Goal: Task Accomplishment & Management: Use online tool/utility

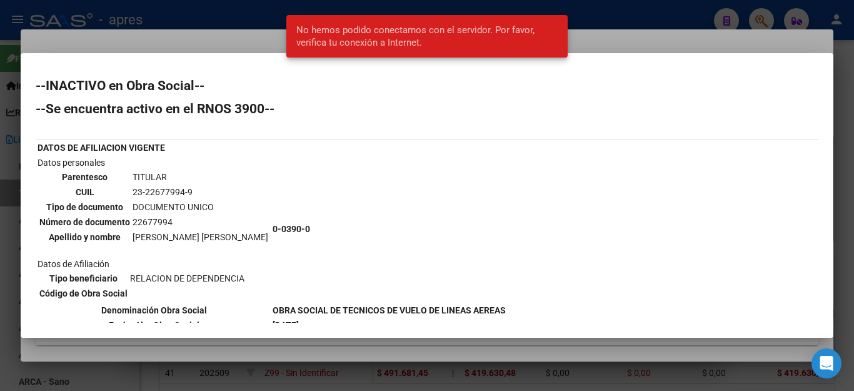
click at [631, 14] on div at bounding box center [427, 195] width 854 height 391
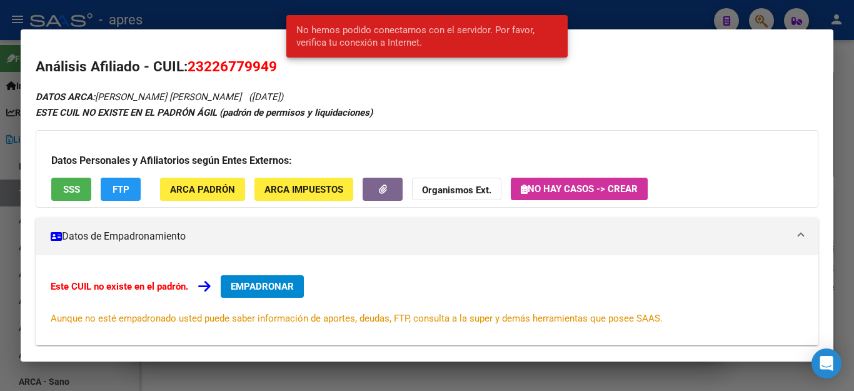
scroll to position [38, 0]
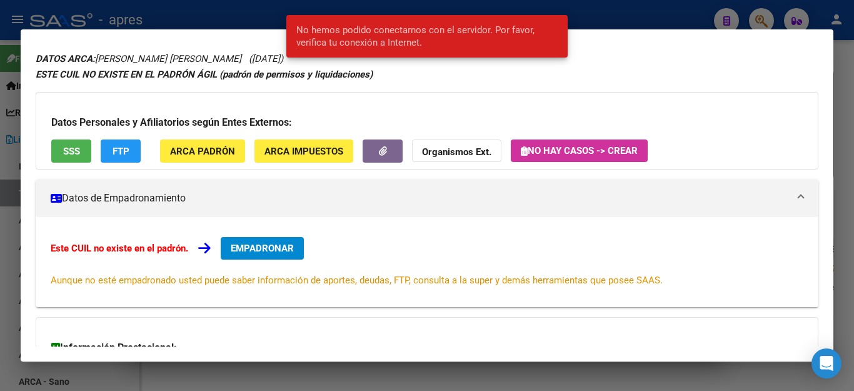
click at [501, 368] on div at bounding box center [427, 195] width 854 height 391
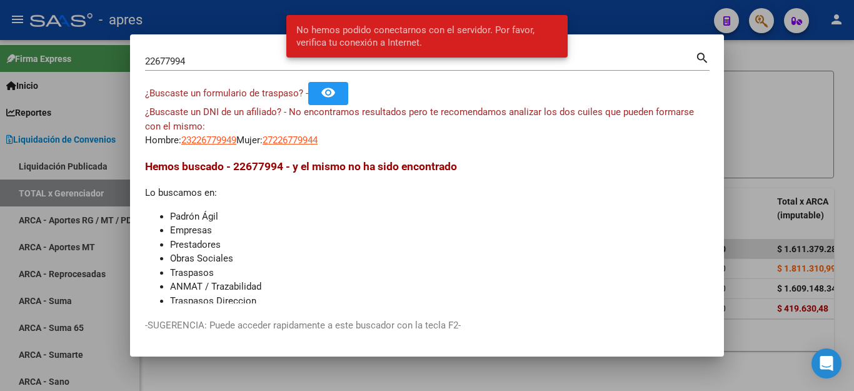
click at [500, 370] on div at bounding box center [427, 195] width 854 height 391
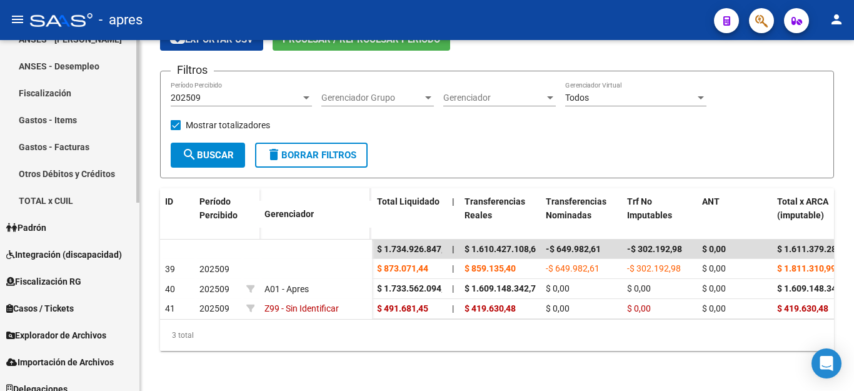
scroll to position [407, 0]
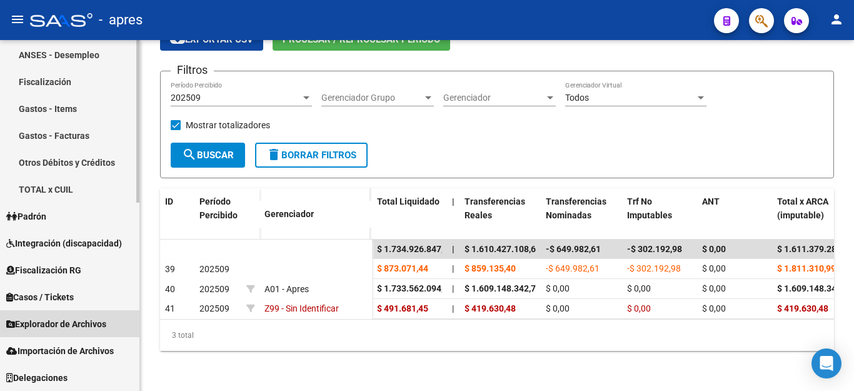
click at [58, 323] on span "Explorador de Archivos" at bounding box center [56, 324] width 100 height 14
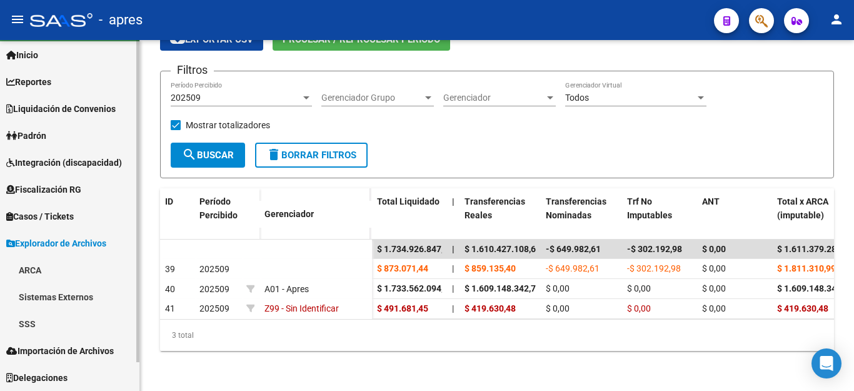
scroll to position [31, 0]
click at [28, 326] on link "SSS" at bounding box center [69, 323] width 139 height 27
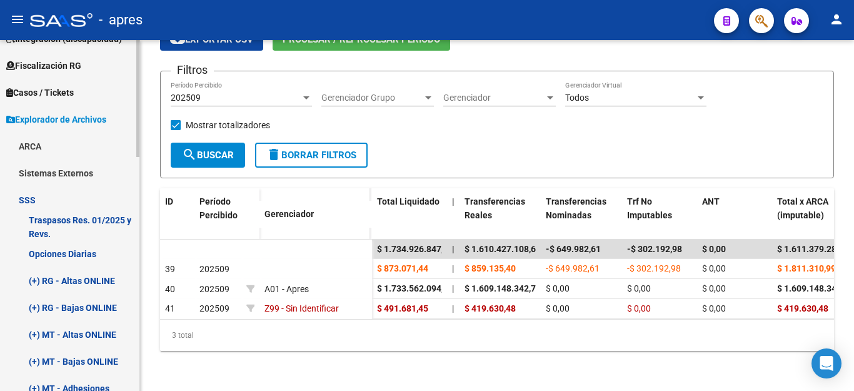
scroll to position [218, 0]
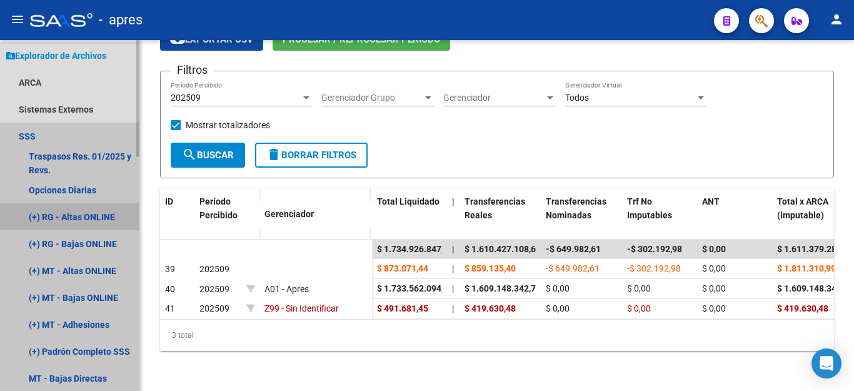
click at [36, 213] on link "(+) RG - Altas ONLINE" at bounding box center [69, 216] width 139 height 27
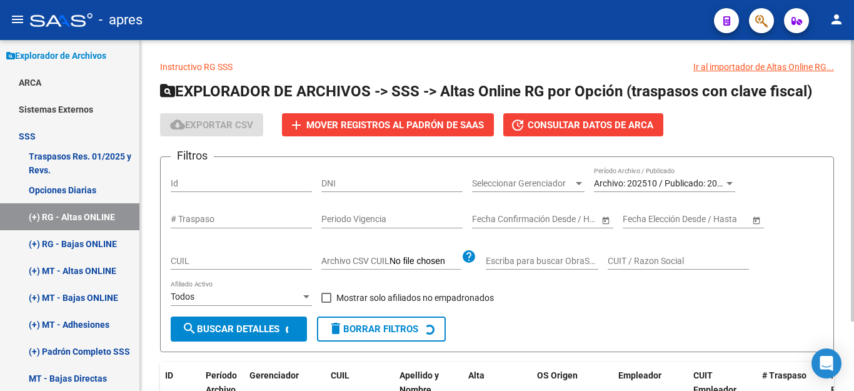
click at [340, 122] on span "Mover registros al PADRÓN de SAAS" at bounding box center [395, 124] width 178 height 11
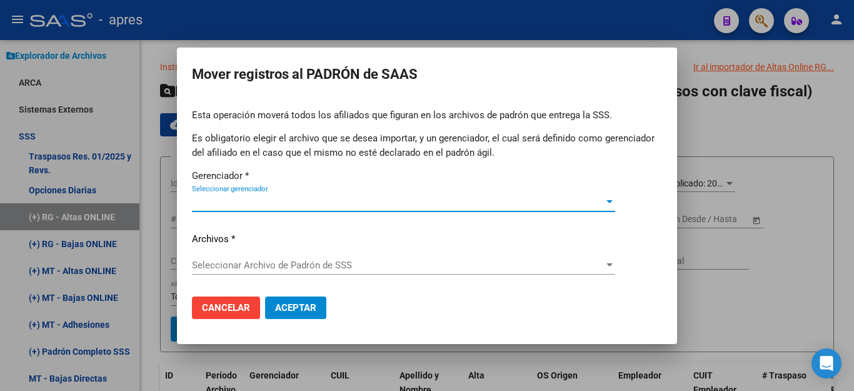
click at [266, 196] on span "Seleccionar gerenciador" at bounding box center [398, 201] width 412 height 11
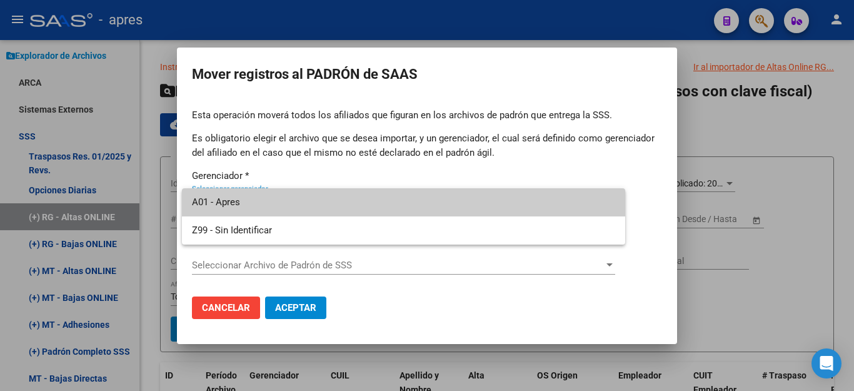
click at [266, 201] on span "A01 - Apres" at bounding box center [403, 202] width 423 height 28
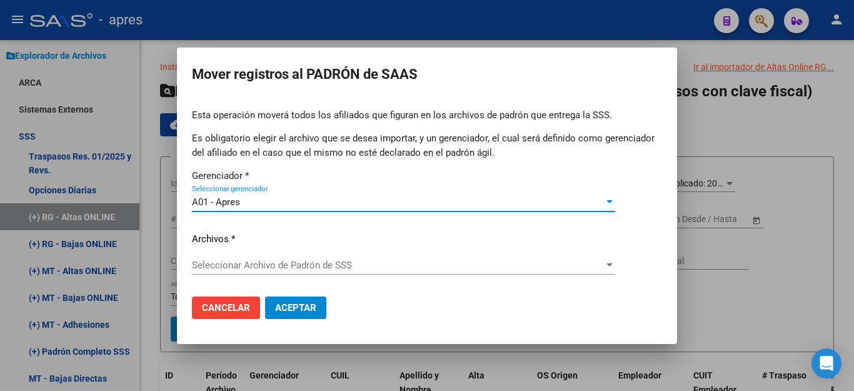
click at [242, 253] on div "Esta operación moverá todos los afiliados que figuran en los archivos de padrón…" at bounding box center [427, 197] width 470 height 178
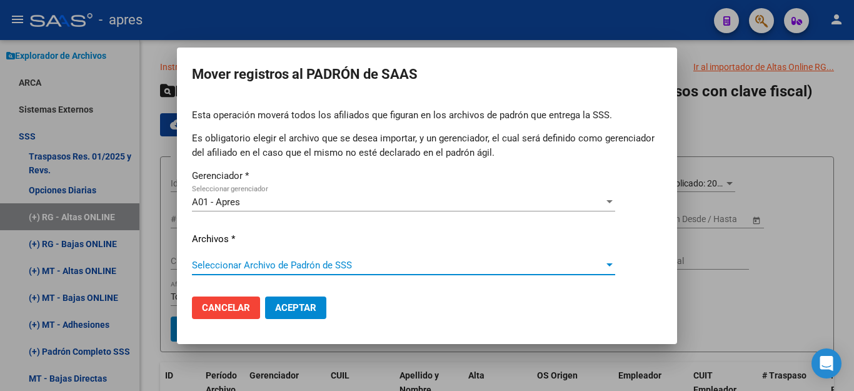
click at [236, 267] on span "Seleccionar Archivo de Padrón de SSS" at bounding box center [398, 265] width 412 height 11
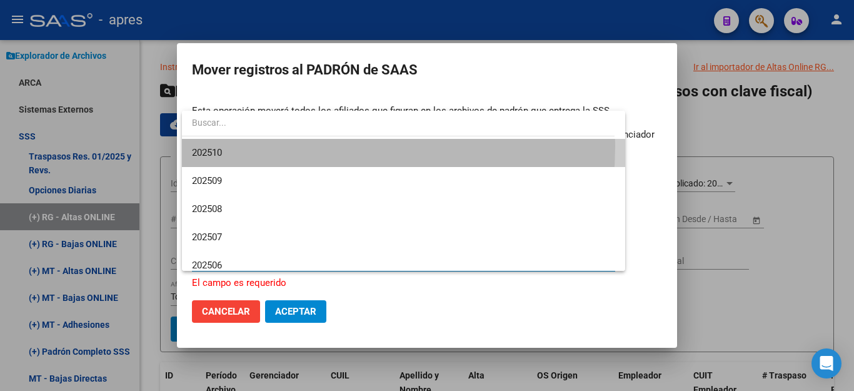
click at [280, 146] on span "202510" at bounding box center [403, 153] width 423 height 28
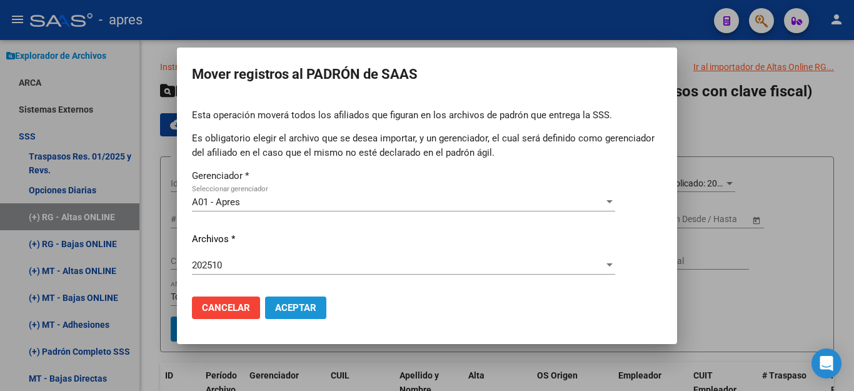
click at [303, 303] on span "Aceptar" at bounding box center [295, 307] width 41 height 11
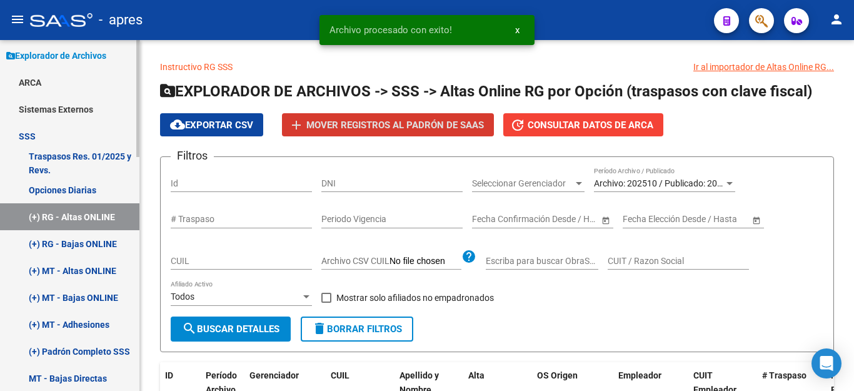
click at [53, 243] on link "(+) RG - Bajas ONLINE" at bounding box center [69, 243] width 139 height 27
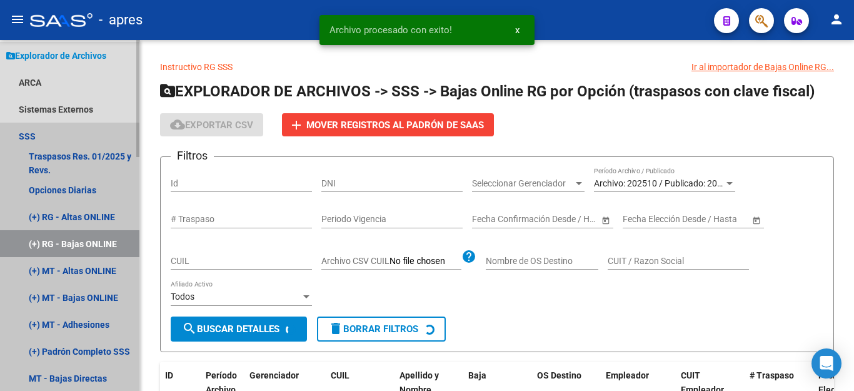
click at [35, 245] on link "(+) RG - Bajas ONLINE" at bounding box center [69, 243] width 139 height 27
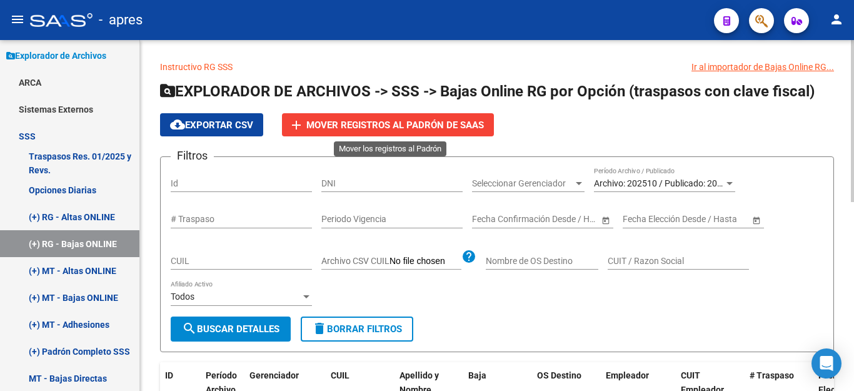
click at [363, 124] on span "Mover registros al PADRÓN de SAAS" at bounding box center [395, 124] width 178 height 11
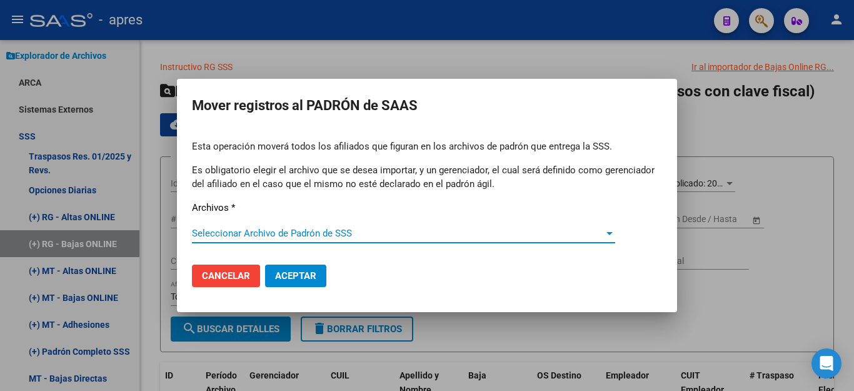
click at [265, 239] on span "Seleccionar Archivo de Padrón de SSS" at bounding box center [398, 233] width 412 height 11
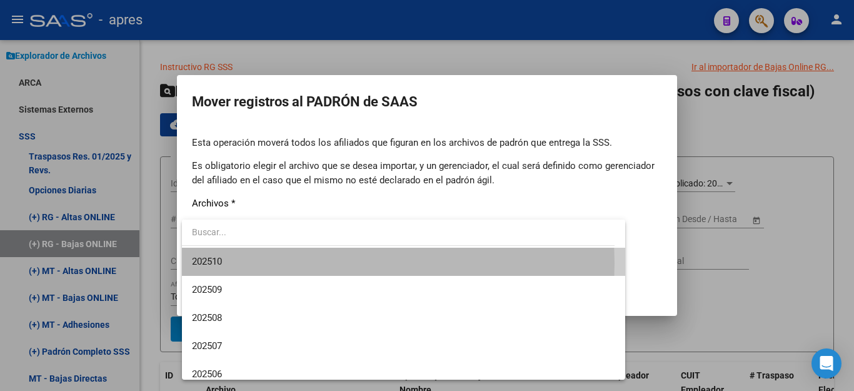
click at [258, 263] on span "202510" at bounding box center [403, 262] width 423 height 28
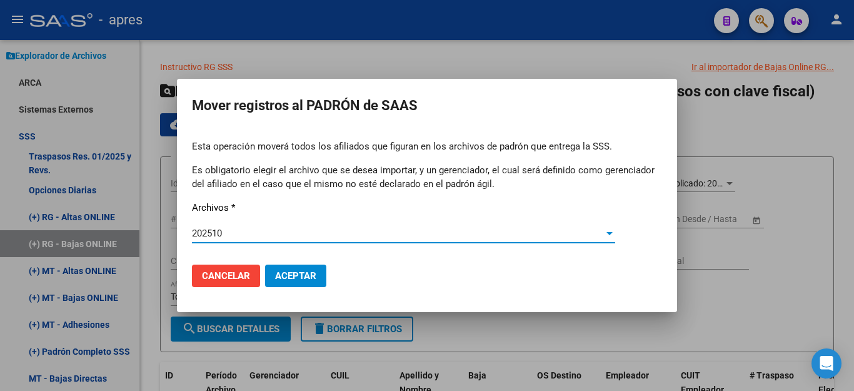
click at [300, 273] on span "Aceptar" at bounding box center [295, 275] width 41 height 11
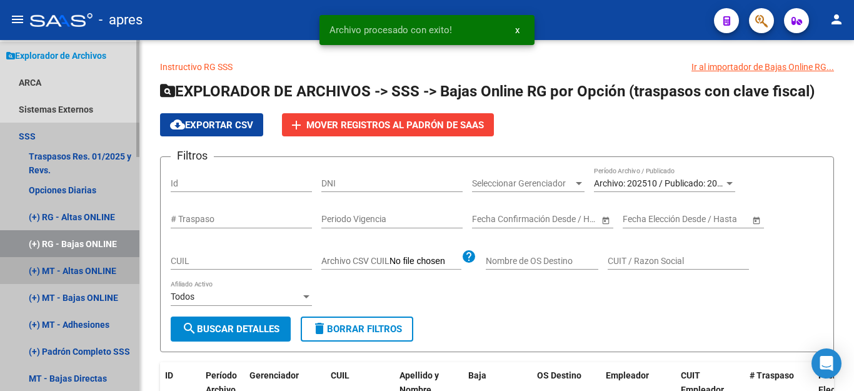
click at [31, 268] on link "(+) MT - Altas ONLINE" at bounding box center [69, 270] width 139 height 27
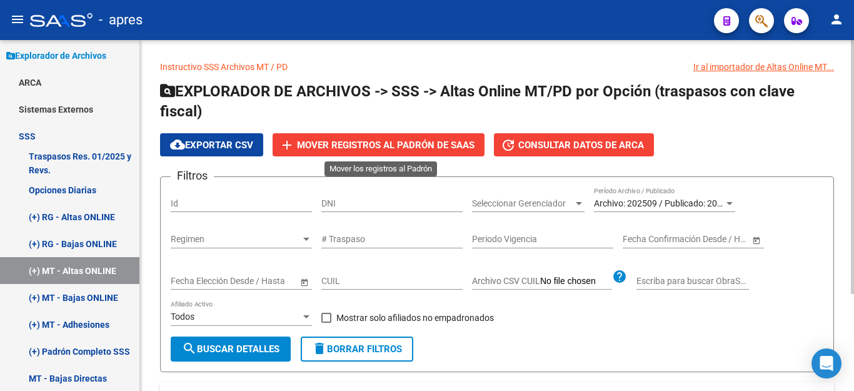
click at [348, 142] on span "Mover registros al PADRÓN de SAAS" at bounding box center [386, 144] width 178 height 11
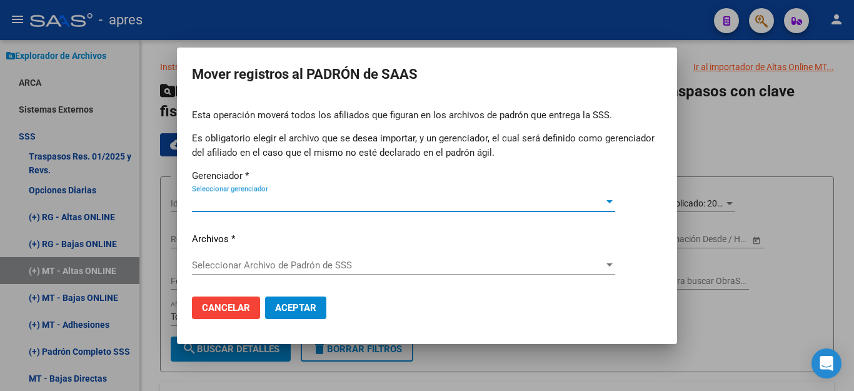
click at [280, 204] on span "Seleccionar gerenciador" at bounding box center [398, 201] width 412 height 11
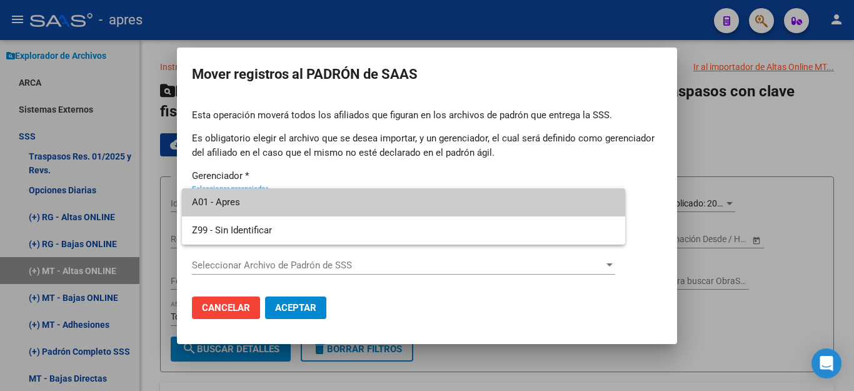
click at [280, 204] on span "A01 - Apres" at bounding box center [403, 202] width 423 height 28
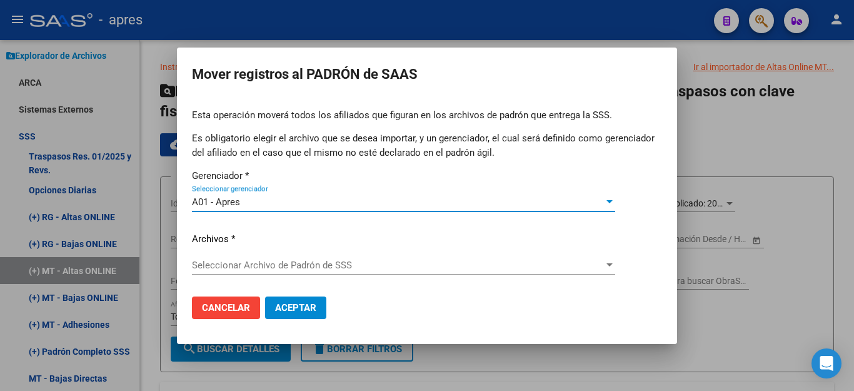
click at [250, 263] on span "Seleccionar Archivo de Padrón de SSS" at bounding box center [398, 265] width 412 height 11
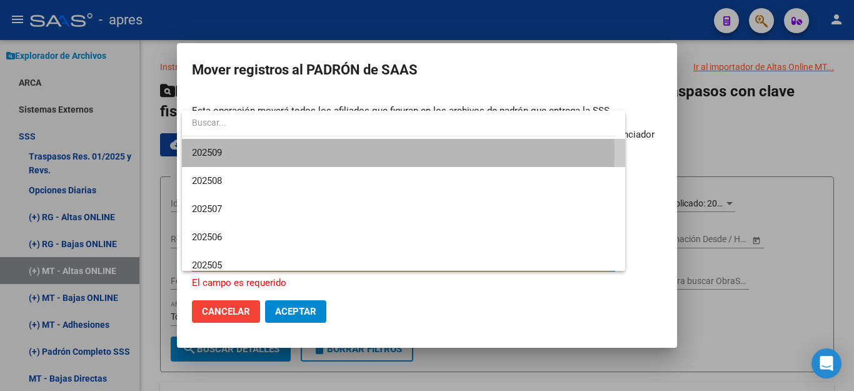
click at [267, 153] on span "202509" at bounding box center [403, 153] width 423 height 28
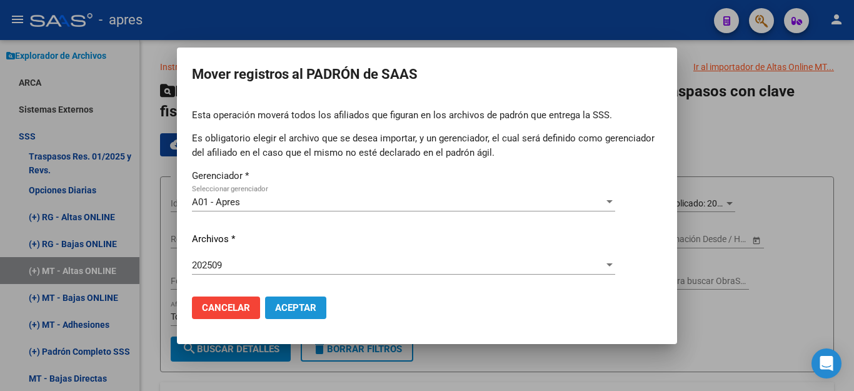
click at [298, 304] on span "Aceptar" at bounding box center [295, 307] width 41 height 11
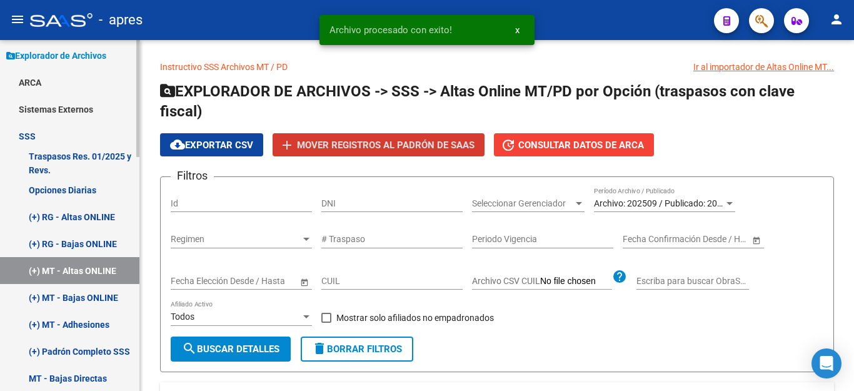
click at [59, 297] on link "(+) MT - Bajas ONLINE" at bounding box center [69, 297] width 139 height 27
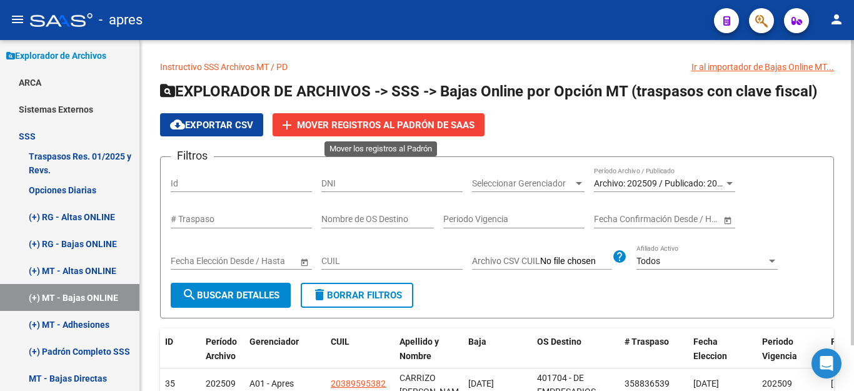
click at [351, 121] on span "Mover registros al PADRÓN de SAAS" at bounding box center [386, 124] width 178 height 11
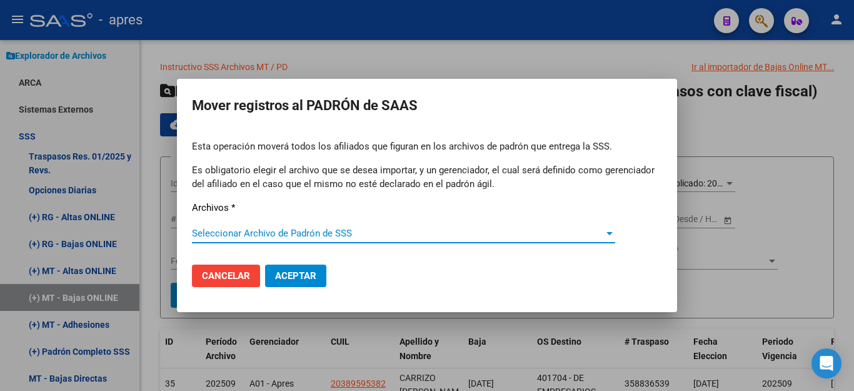
click at [253, 237] on span "Seleccionar Archivo de Padrón de SSS" at bounding box center [398, 233] width 412 height 11
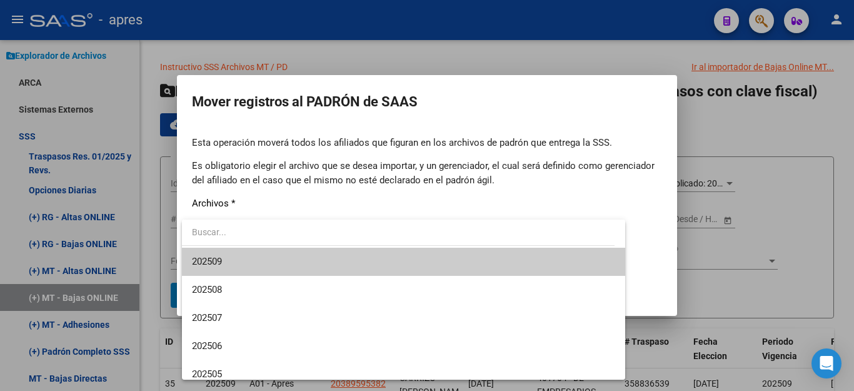
click at [245, 262] on span "202509" at bounding box center [403, 262] width 423 height 28
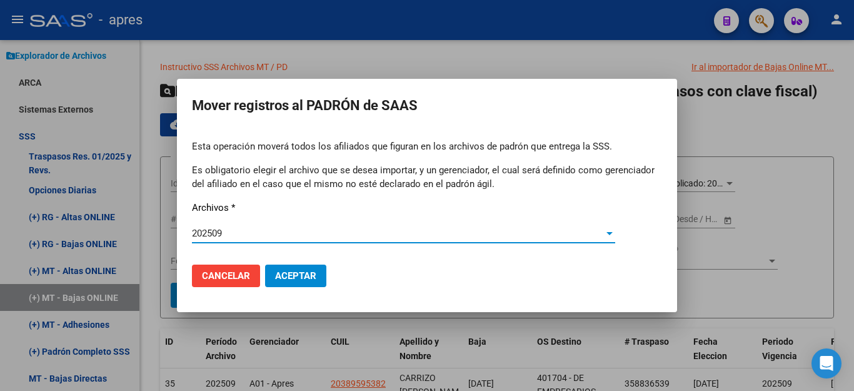
click at [306, 278] on span "Aceptar" at bounding box center [295, 275] width 41 height 11
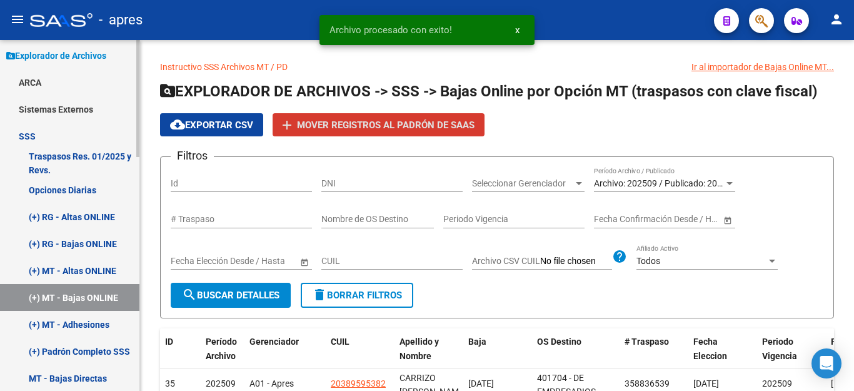
click at [52, 325] on link "(+) MT - Adhesiones" at bounding box center [69, 324] width 139 height 27
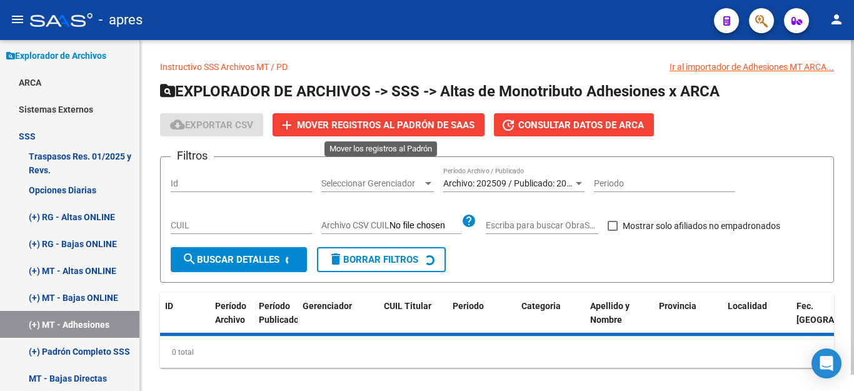
click at [360, 123] on span "Mover registros al PADRÓN de SAAS" at bounding box center [386, 124] width 178 height 11
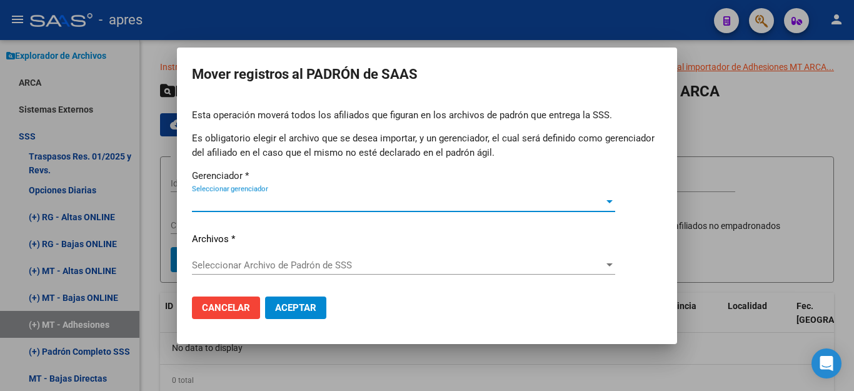
click at [314, 203] on span "Seleccionar gerenciador" at bounding box center [398, 201] width 412 height 11
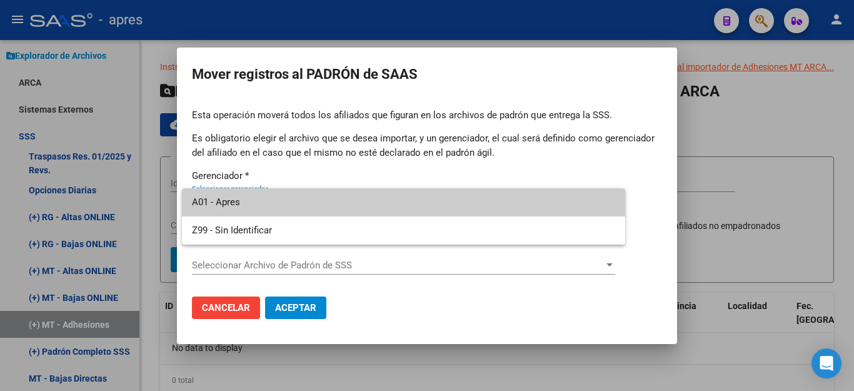
click at [309, 204] on span "A01 - Apres" at bounding box center [403, 202] width 423 height 28
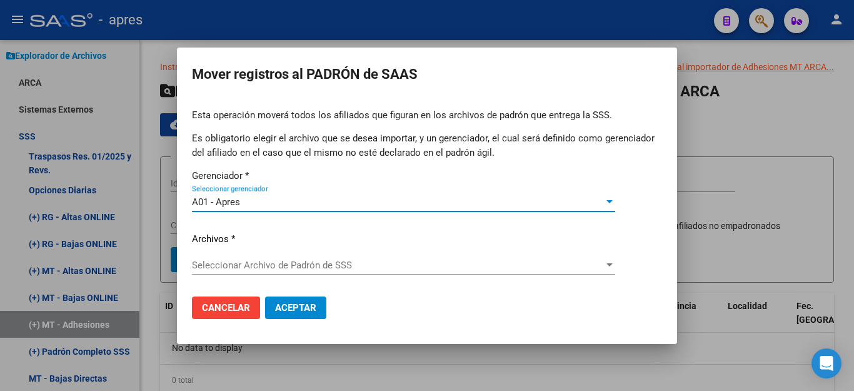
drag, startPoint x: 260, startPoint y: 255, endPoint x: 257, endPoint y: 263, distance: 9.3
click at [258, 258] on div "Esta operación moverá todos los afiliados que figuran en los archivos de padrón…" at bounding box center [427, 197] width 470 height 178
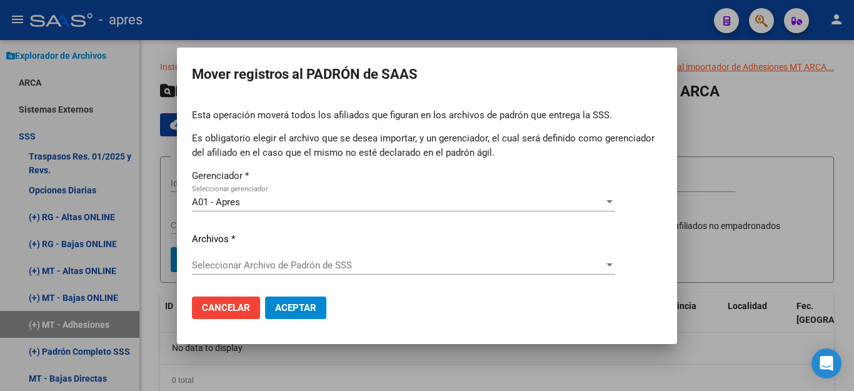
click at [257, 263] on span "Seleccionar Archivo de Padrón de SSS" at bounding box center [398, 265] width 412 height 11
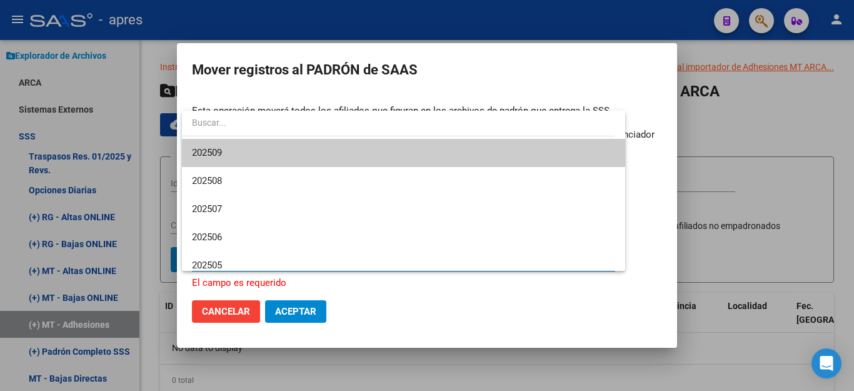
click at [271, 151] on span "202509" at bounding box center [403, 153] width 423 height 28
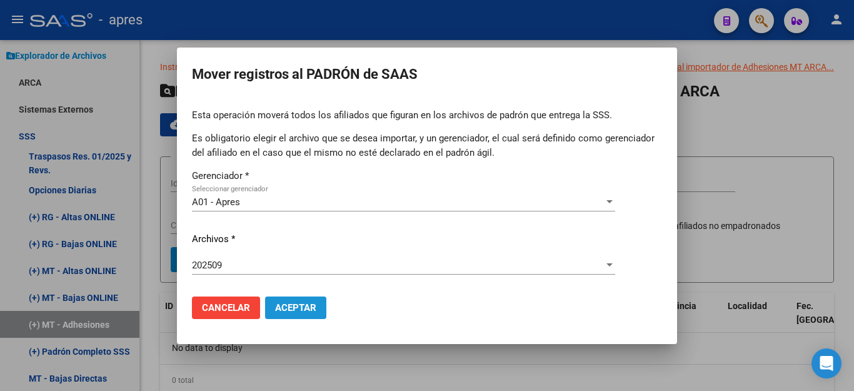
click at [303, 308] on span "Aceptar" at bounding box center [295, 307] width 41 height 11
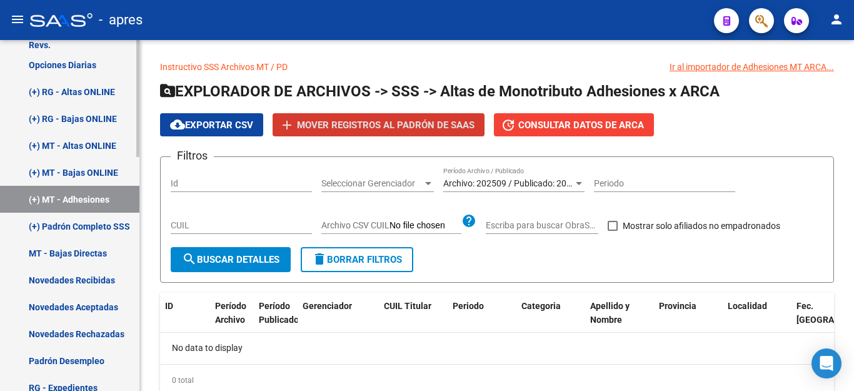
scroll to position [406, 0]
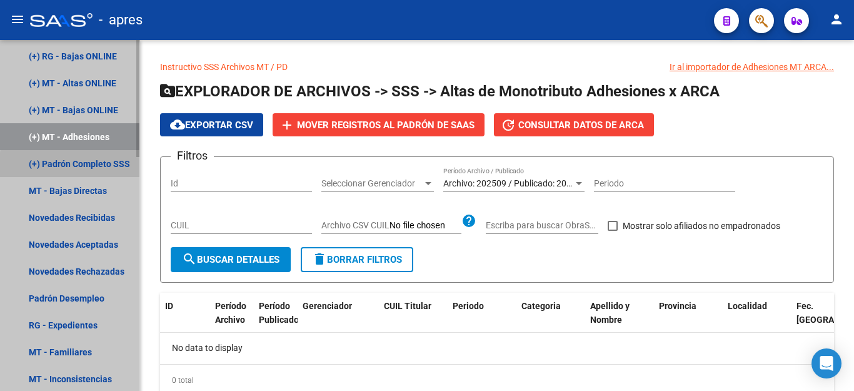
click at [86, 166] on link "(+) Padrón Completo SSS" at bounding box center [69, 163] width 139 height 27
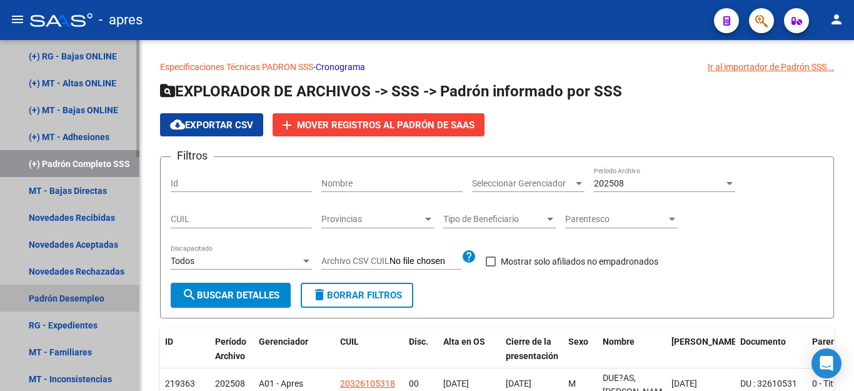
click at [66, 298] on link "Padrón Desempleo" at bounding box center [69, 298] width 139 height 27
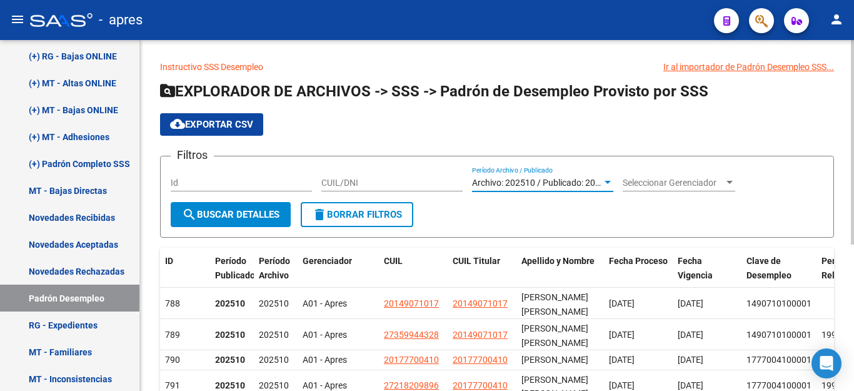
click at [492, 181] on span "Archivo: 202510 / Publicado: 202509" at bounding box center [543, 183] width 143 height 10
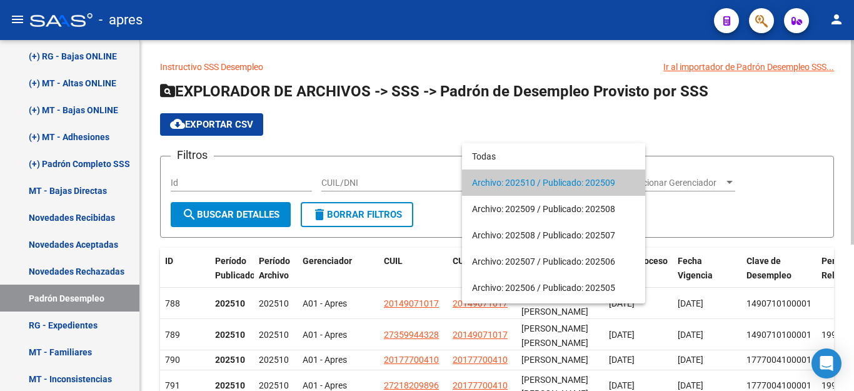
click at [492, 181] on span "Archivo: 202510 / Publicado: 202509" at bounding box center [553, 182] width 163 height 26
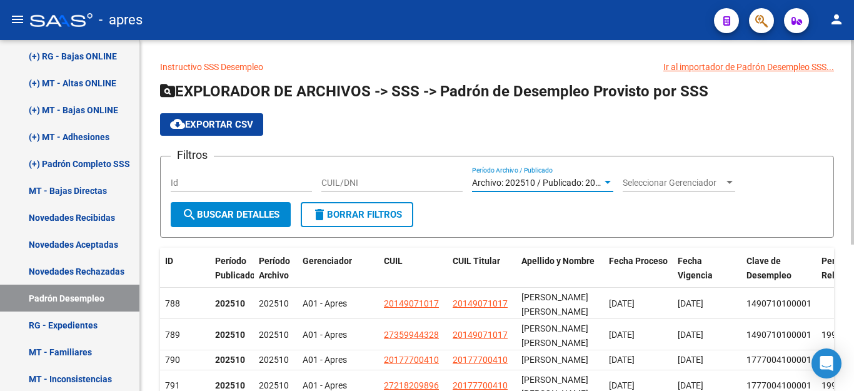
click at [235, 207] on button "search Buscar Detalles" at bounding box center [231, 214] width 120 height 25
click at [199, 121] on span "cloud_download Exportar CSV" at bounding box center [211, 124] width 83 height 11
click at [754, 20] on button "button" at bounding box center [761, 20] width 25 height 25
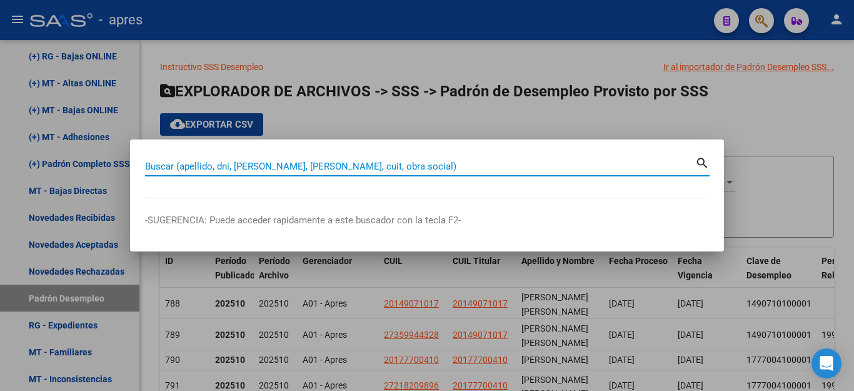
paste input "23261272644"
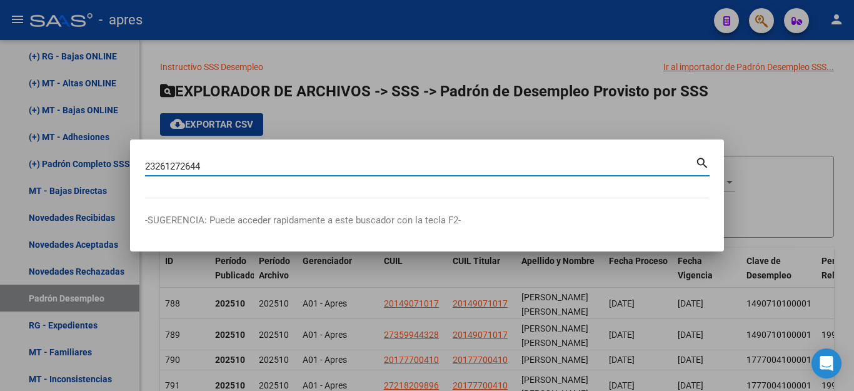
type input "23261272644"
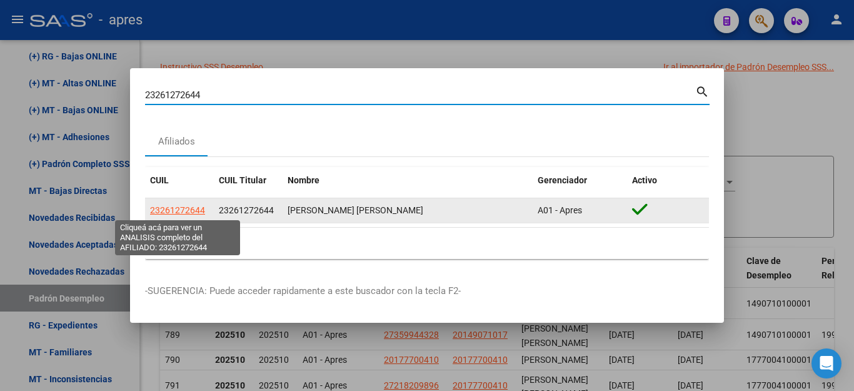
click at [177, 209] on span "23261272644" at bounding box center [177, 210] width 55 height 10
type textarea "23261272644"
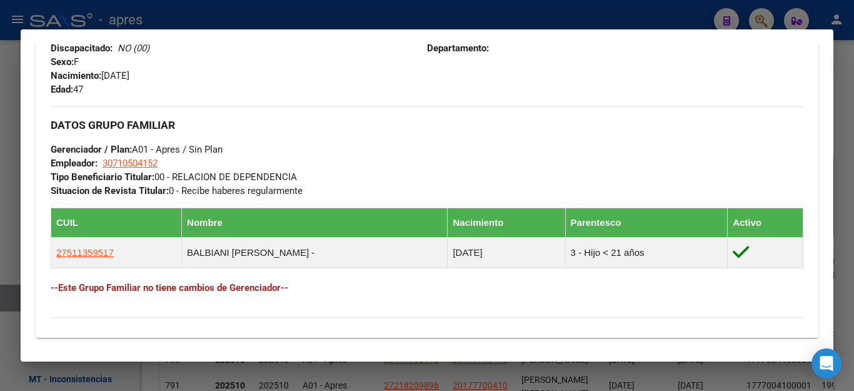
scroll to position [692, 0]
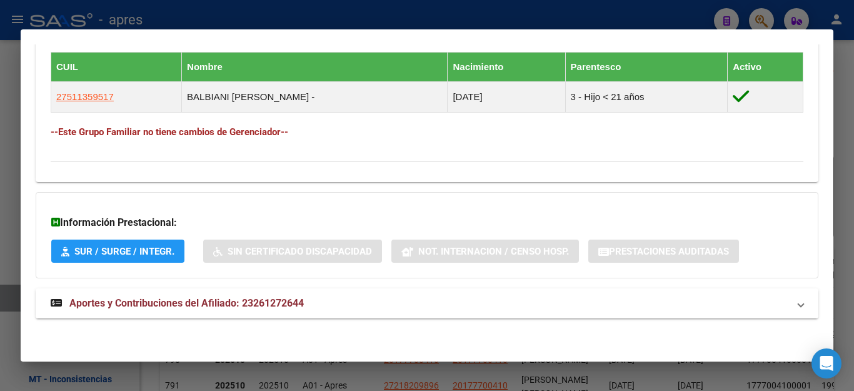
click at [217, 306] on span "Aportes y Contribuciones del Afiliado: 23261272644" at bounding box center [186, 303] width 235 height 12
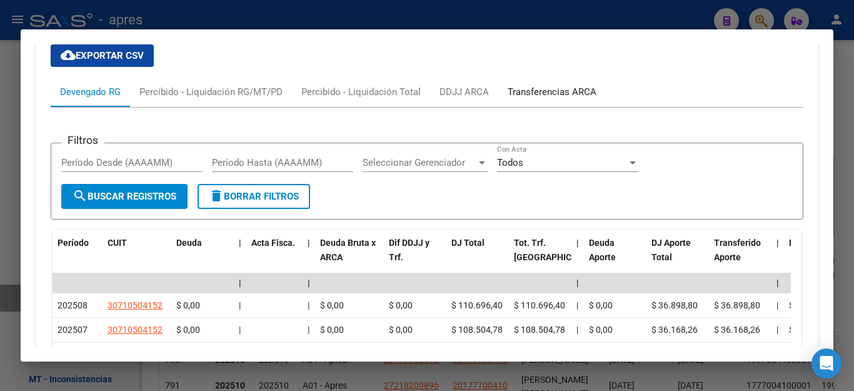
click at [560, 88] on div "Transferencias ARCA" at bounding box center [552, 92] width 89 height 14
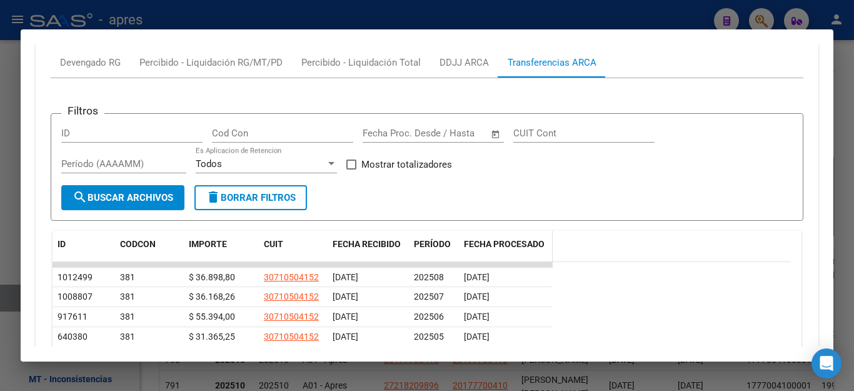
scroll to position [1209, 0]
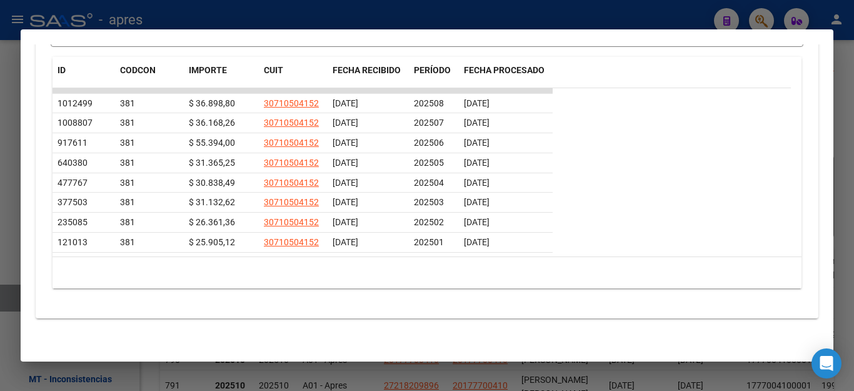
click at [390, 16] on div at bounding box center [427, 195] width 854 height 391
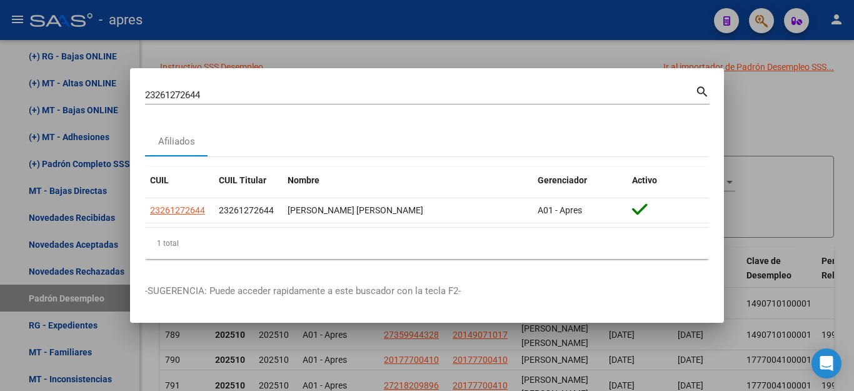
click at [803, 128] on div at bounding box center [427, 195] width 854 height 391
